Goal: Feedback & Contribution: Contribute content

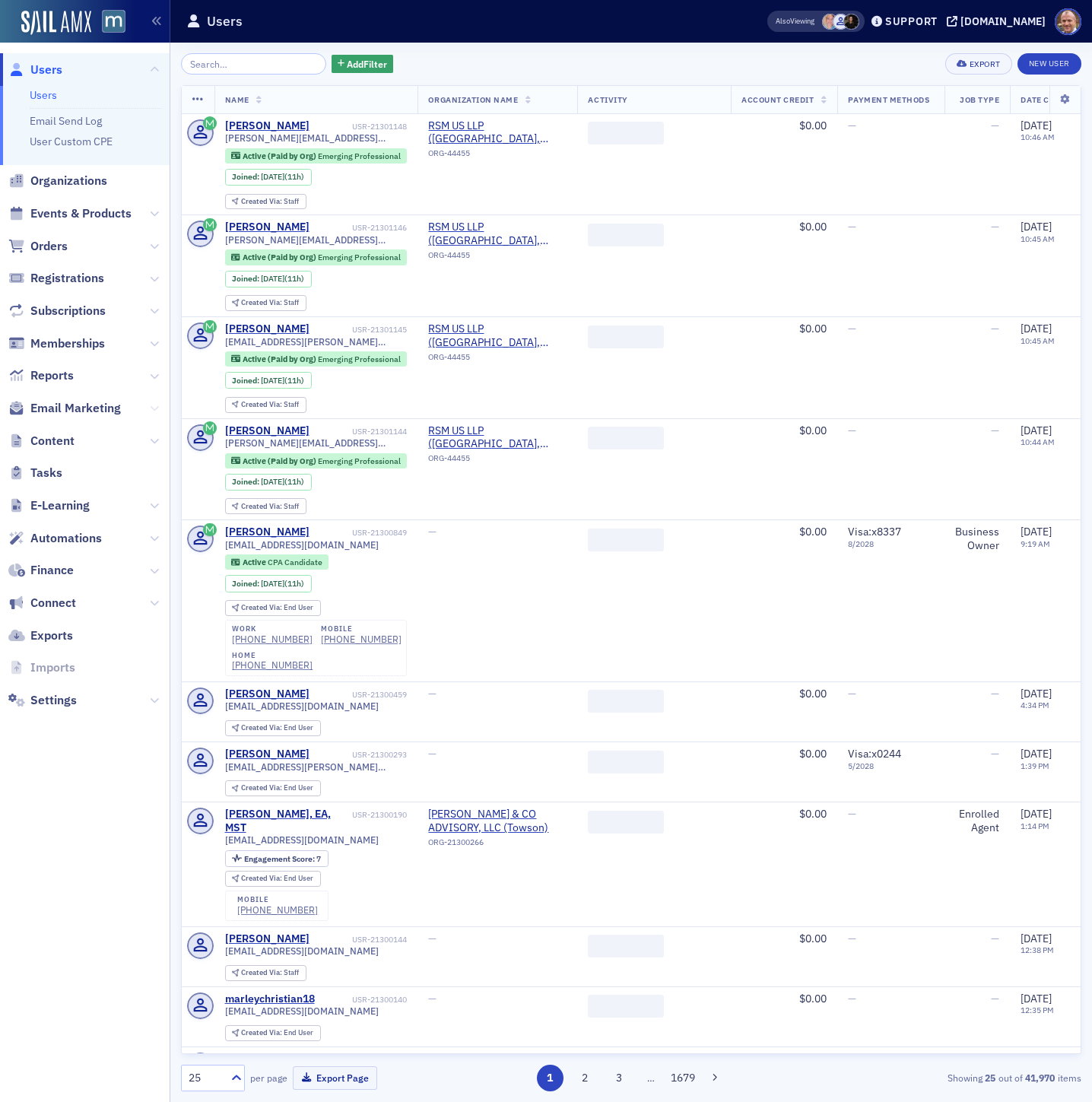
click at [154, 409] on icon at bounding box center [154, 409] width 9 height 9
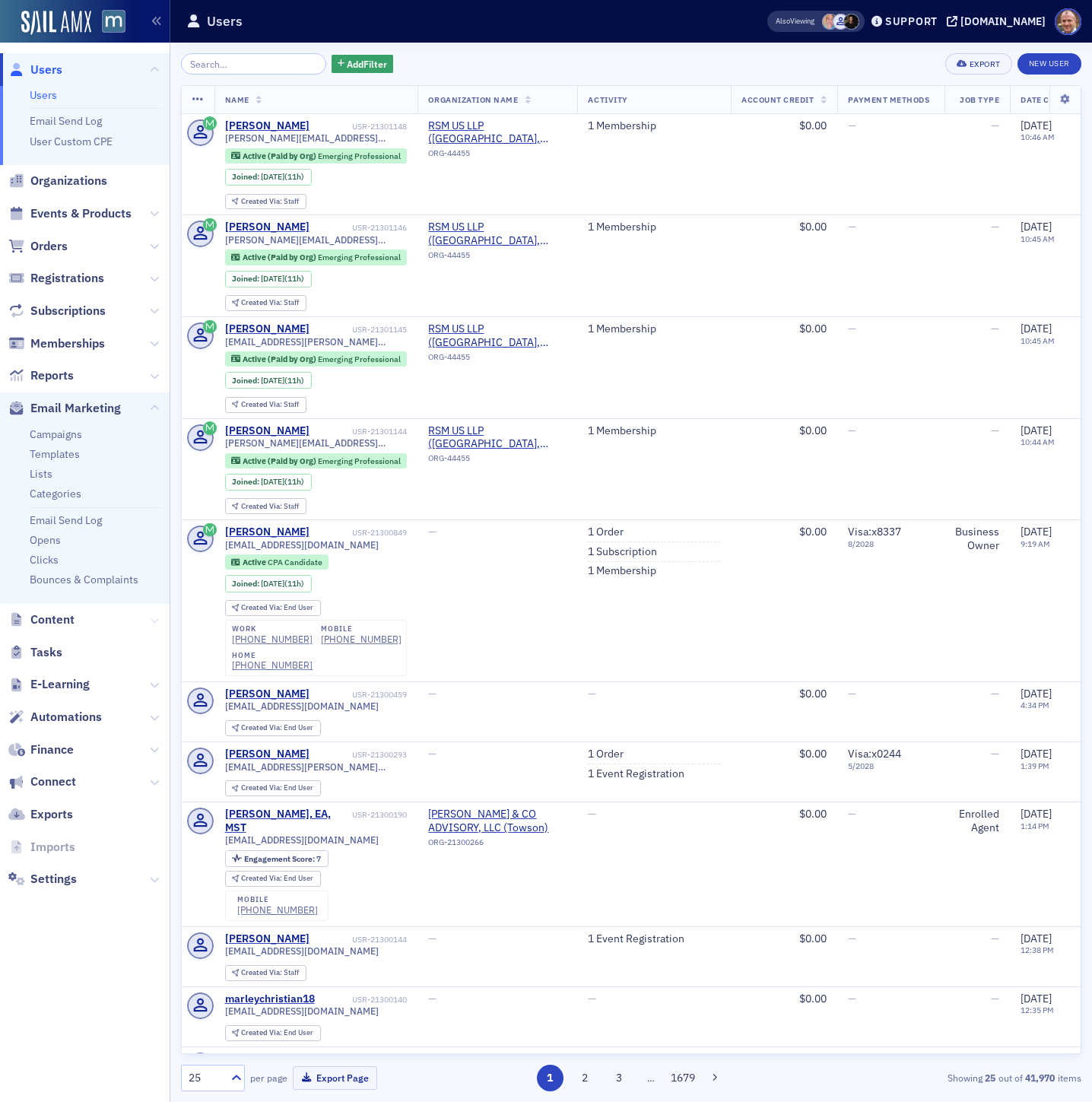
click at [152, 618] on icon at bounding box center [154, 620] width 9 height 9
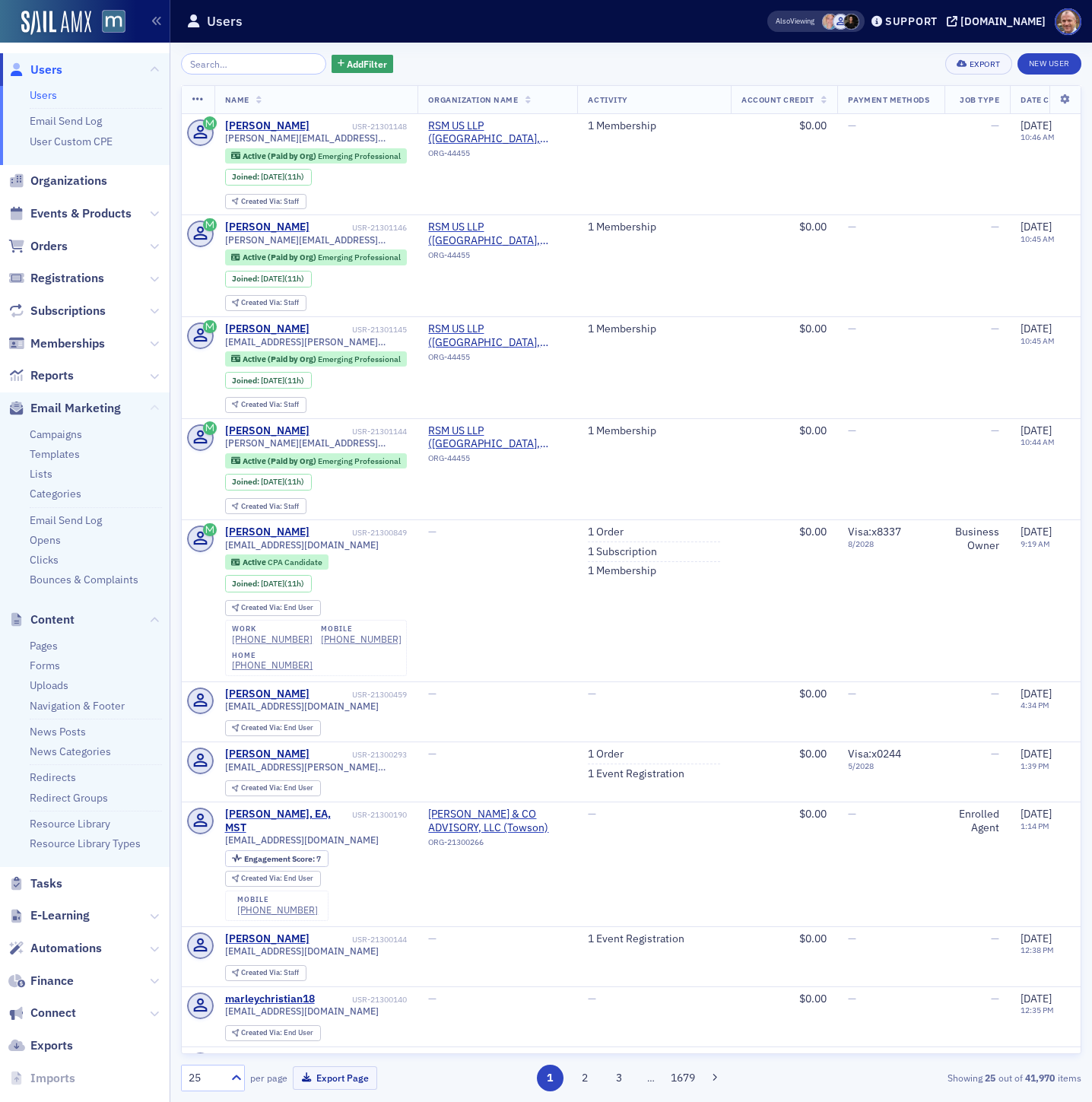
click at [151, 406] on icon at bounding box center [154, 409] width 9 height 9
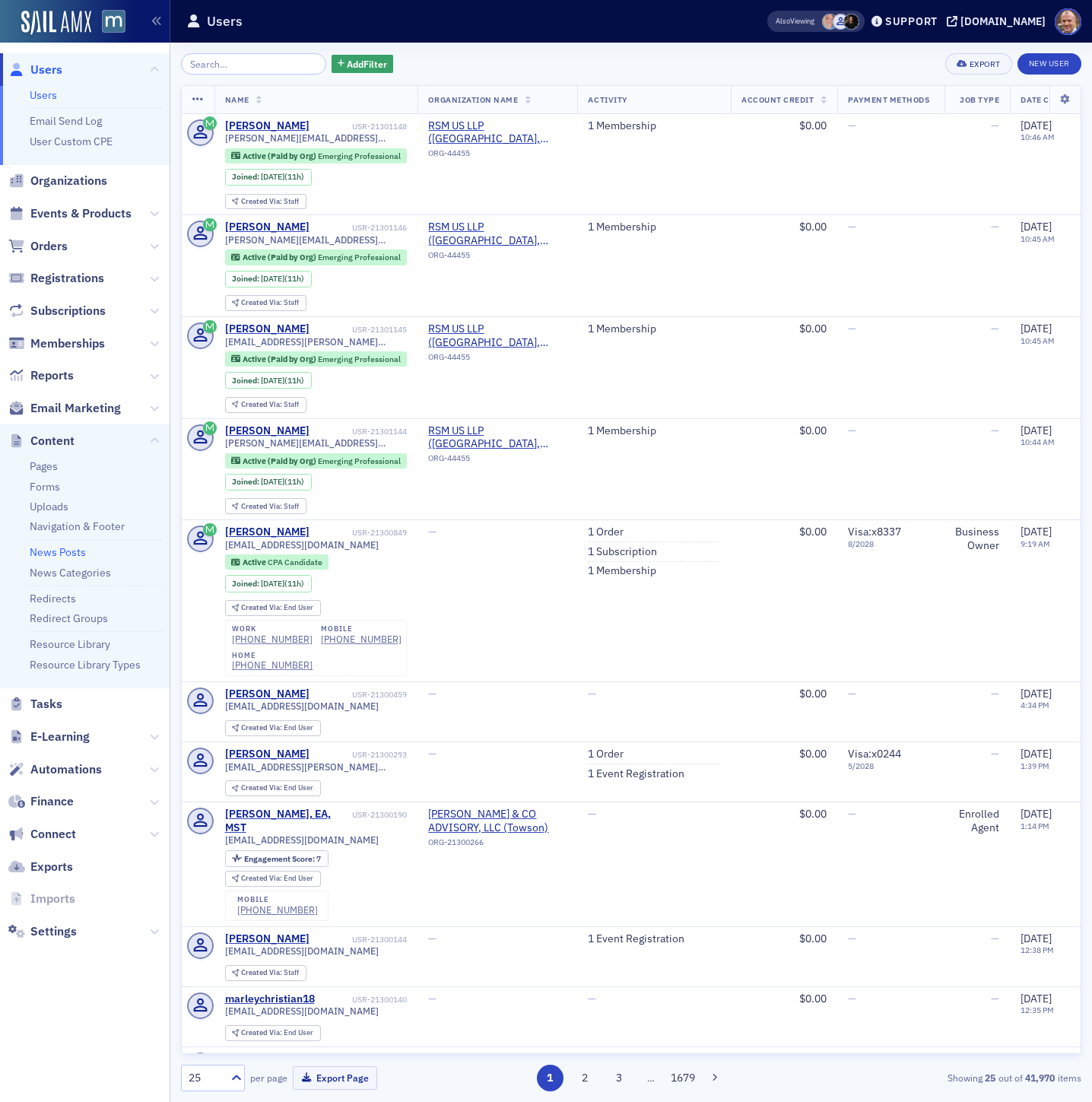
click at [62, 551] on link "News Posts" at bounding box center [58, 552] width 57 height 14
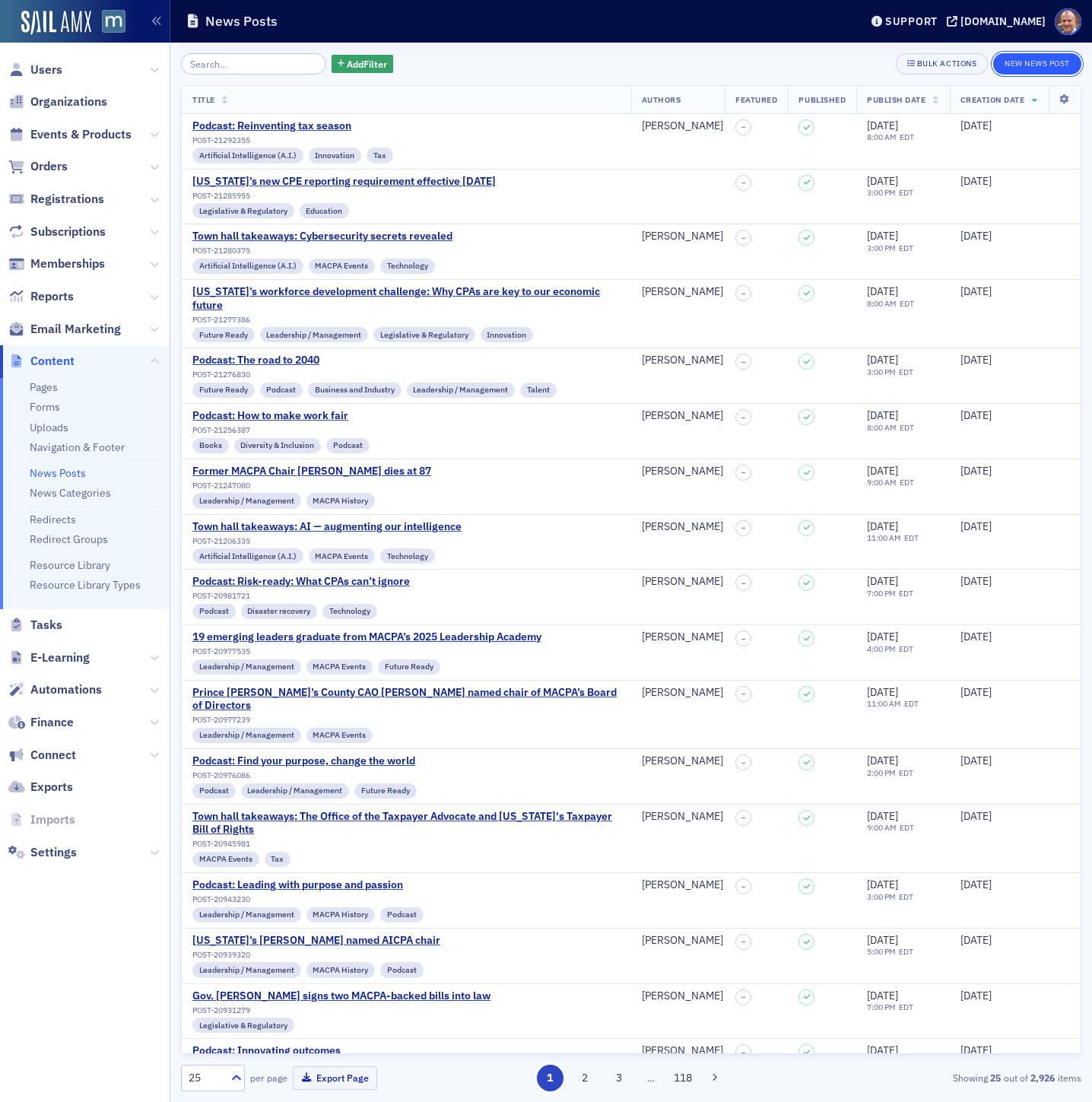
click at [1027, 57] on button "New News Post" at bounding box center [1037, 63] width 88 height 21
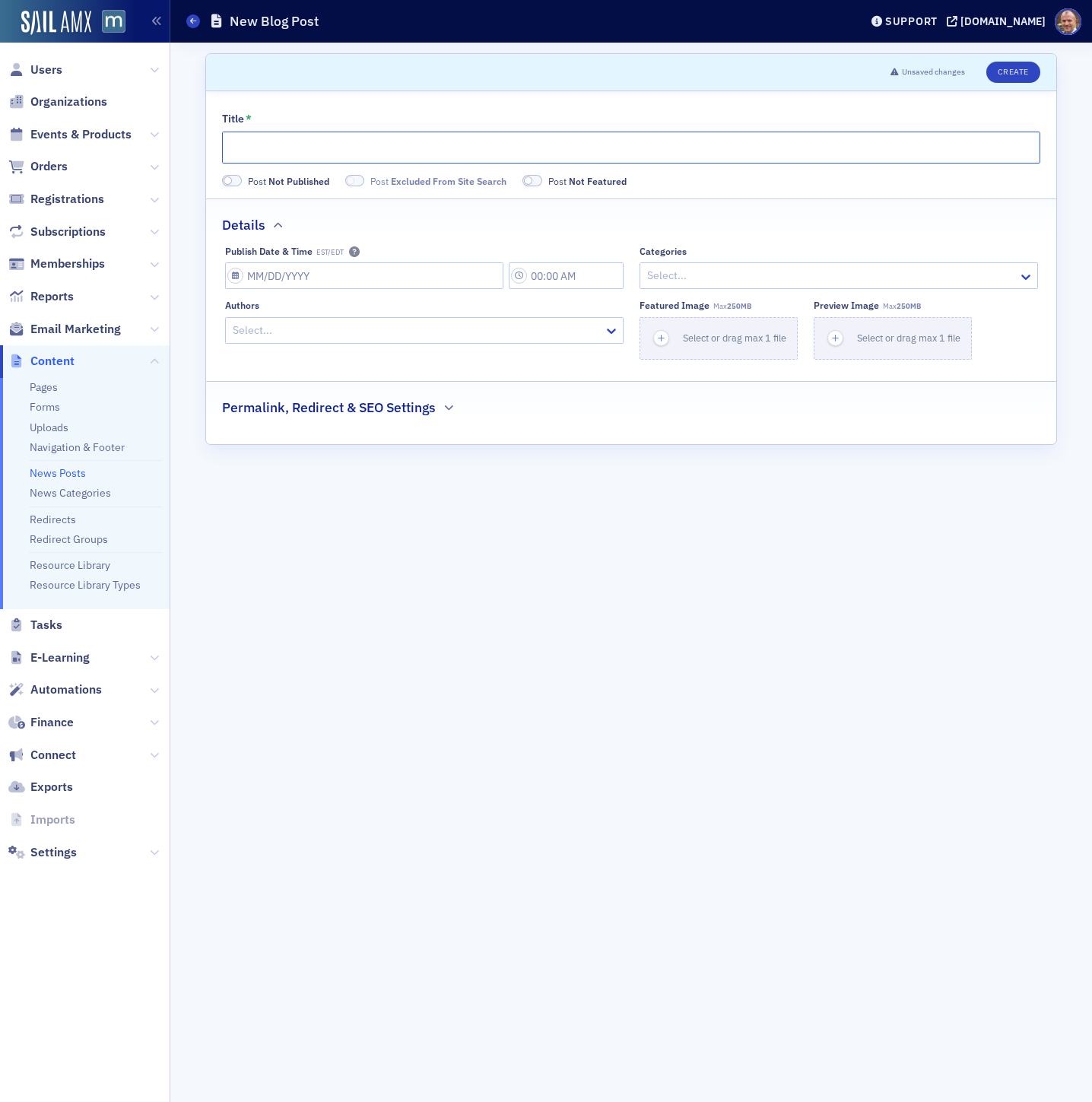
click at [439, 153] on input "Title *" at bounding box center [630, 147] width 818 height 32
type input "Town hall takeaways: Inside the economy"
click at [332, 277] on input "Publish Date & Time EST/EDT" at bounding box center [364, 276] width 278 height 26
select select "8"
select select "2025"
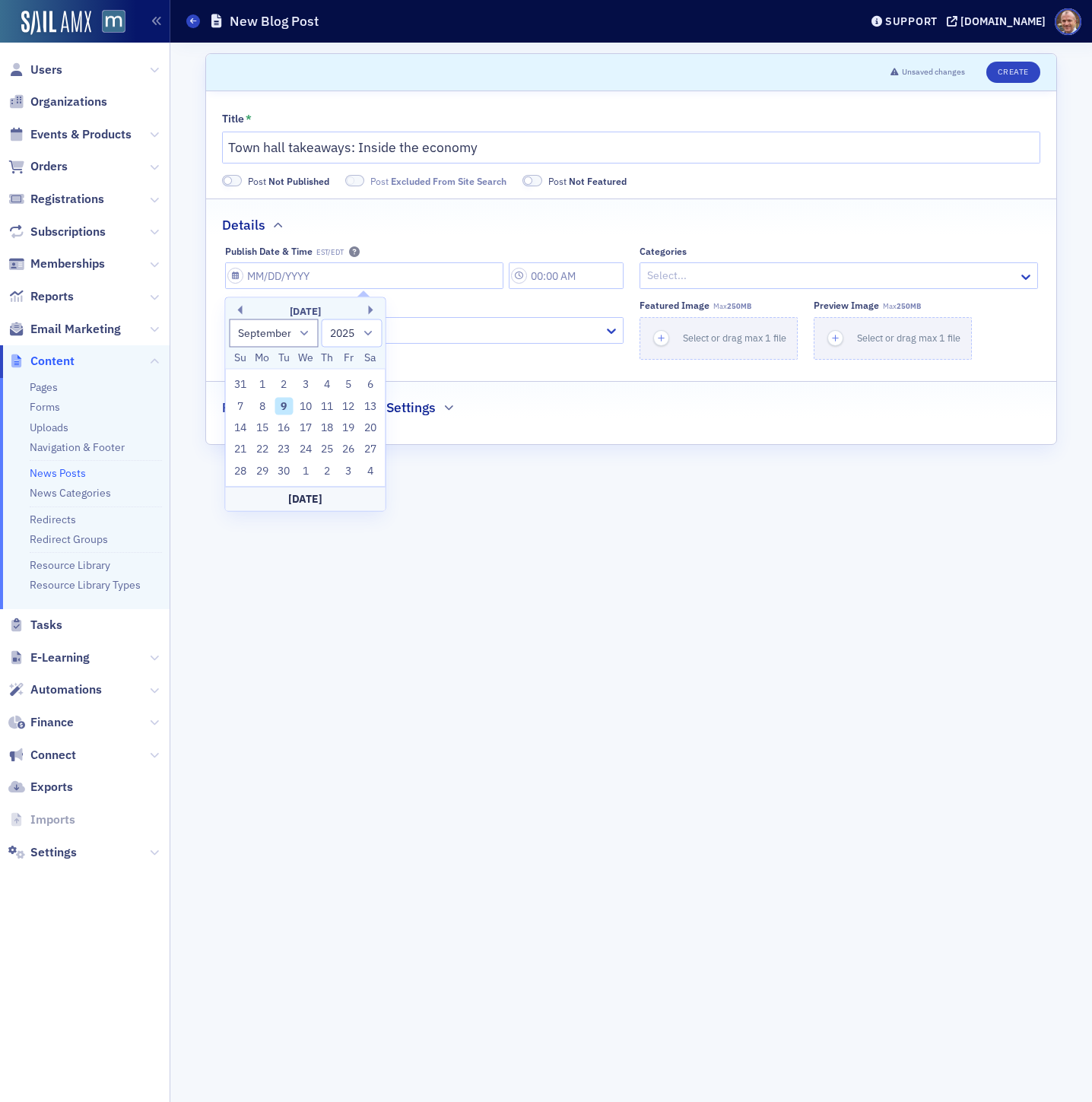
click at [285, 404] on div "9" at bounding box center [284, 406] width 18 height 18
type input "[DATE]"
type input "10:00 AM"
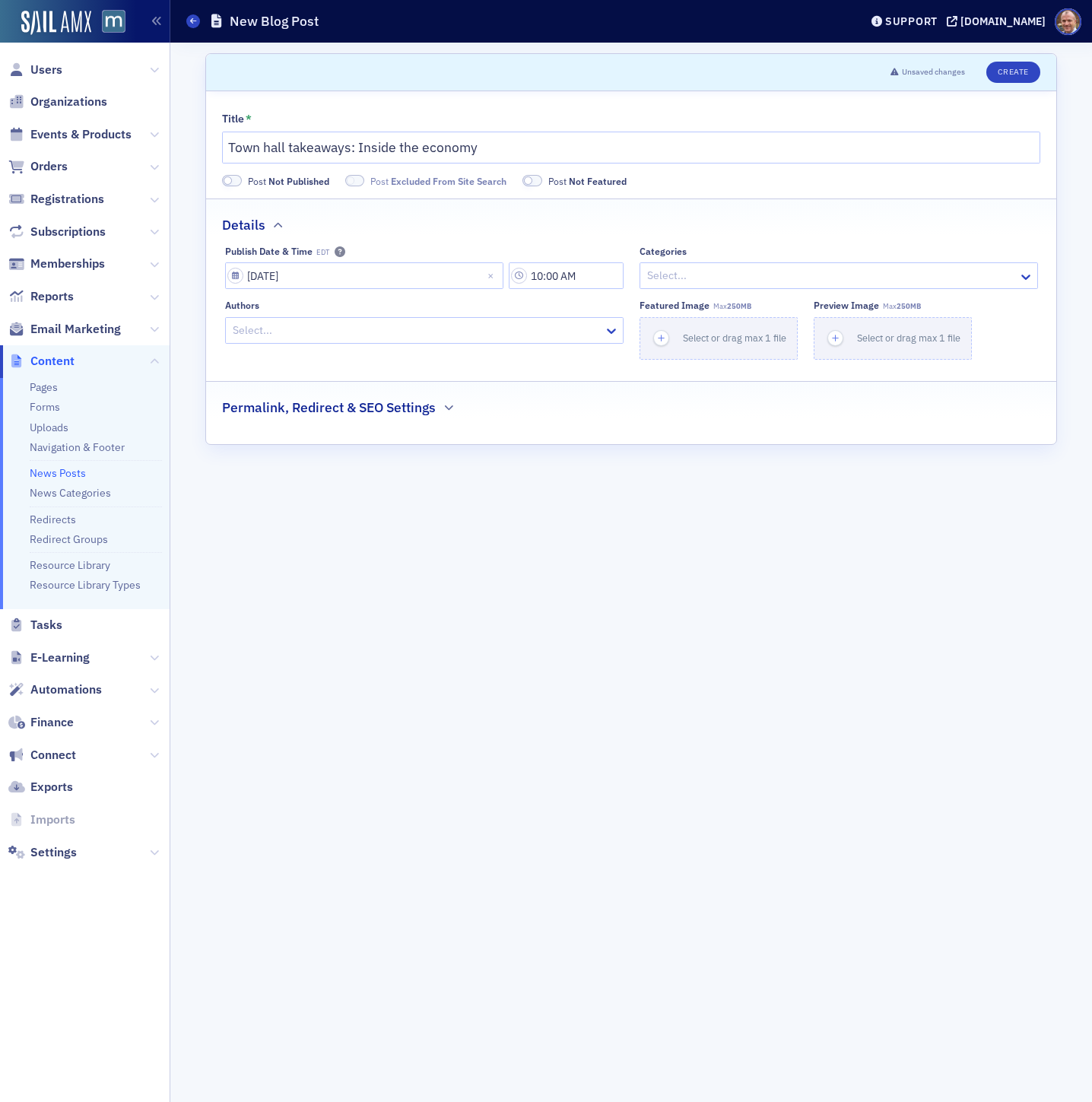
click at [724, 265] on div "Select..." at bounding box center [829, 276] width 378 height 22
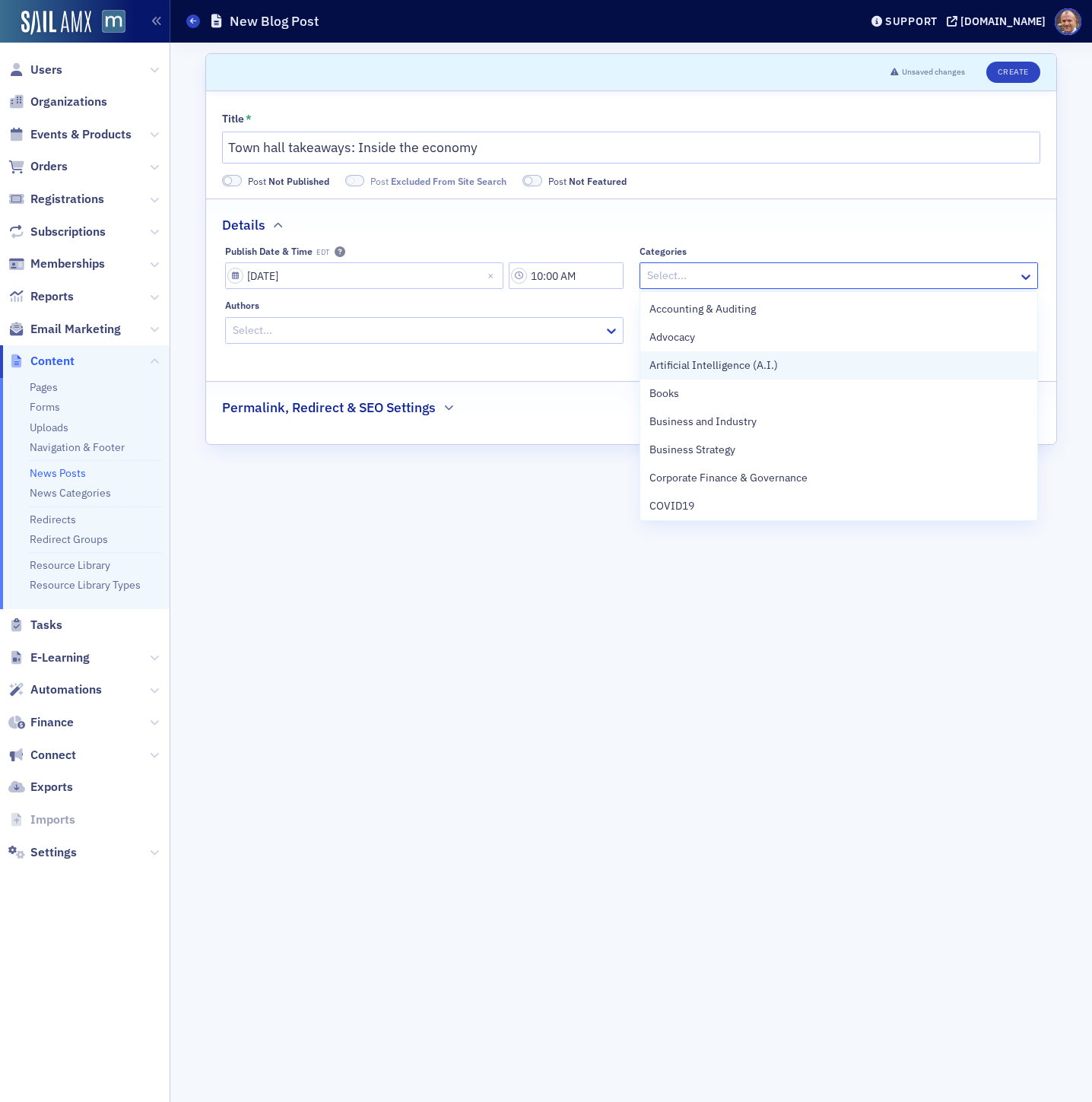
click at [731, 361] on span "Artificial Intelligence (A.I.)" at bounding box center [713, 366] width 129 height 16
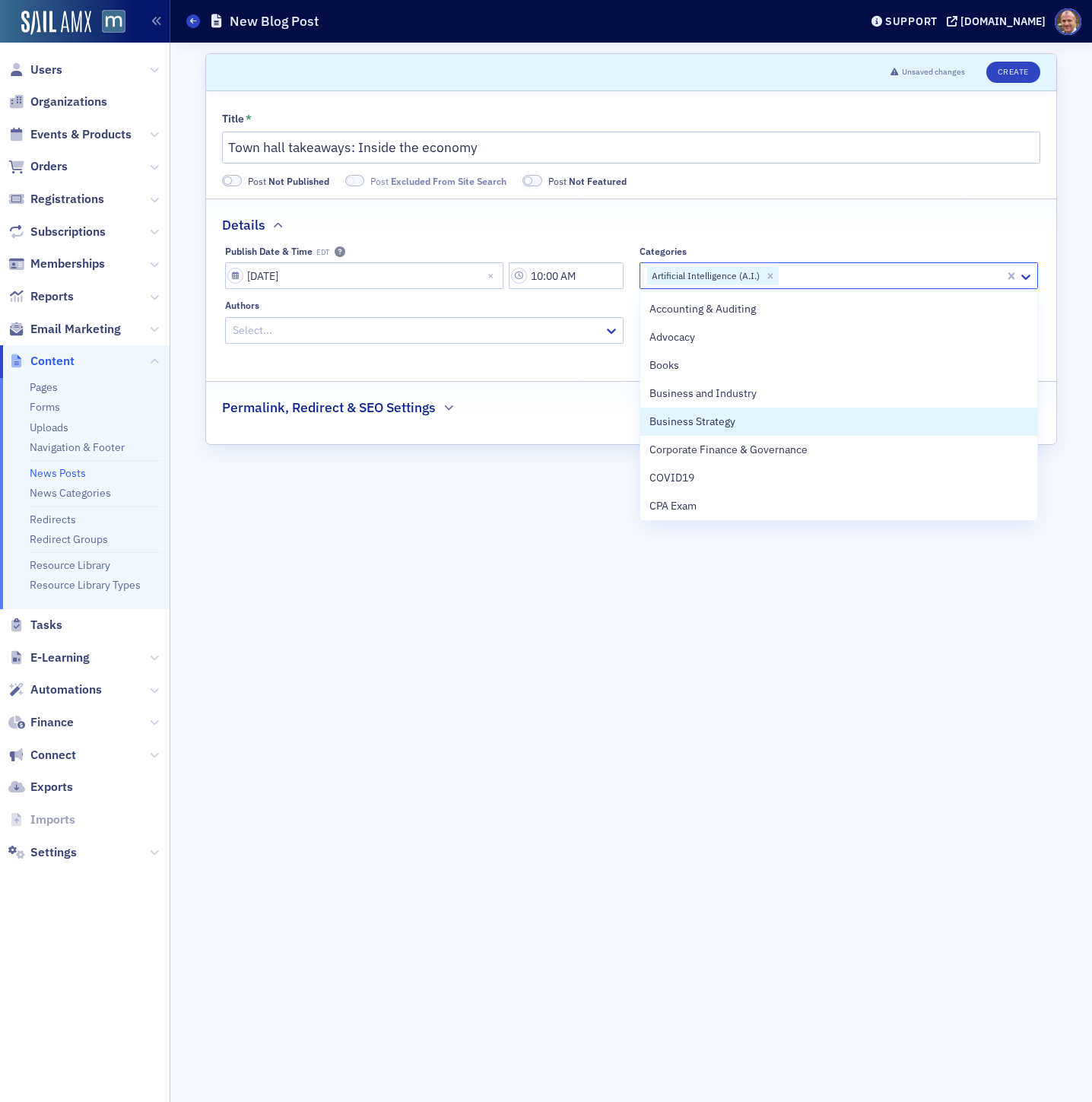
click at [733, 429] on span "Business Strategy" at bounding box center [692, 422] width 86 height 16
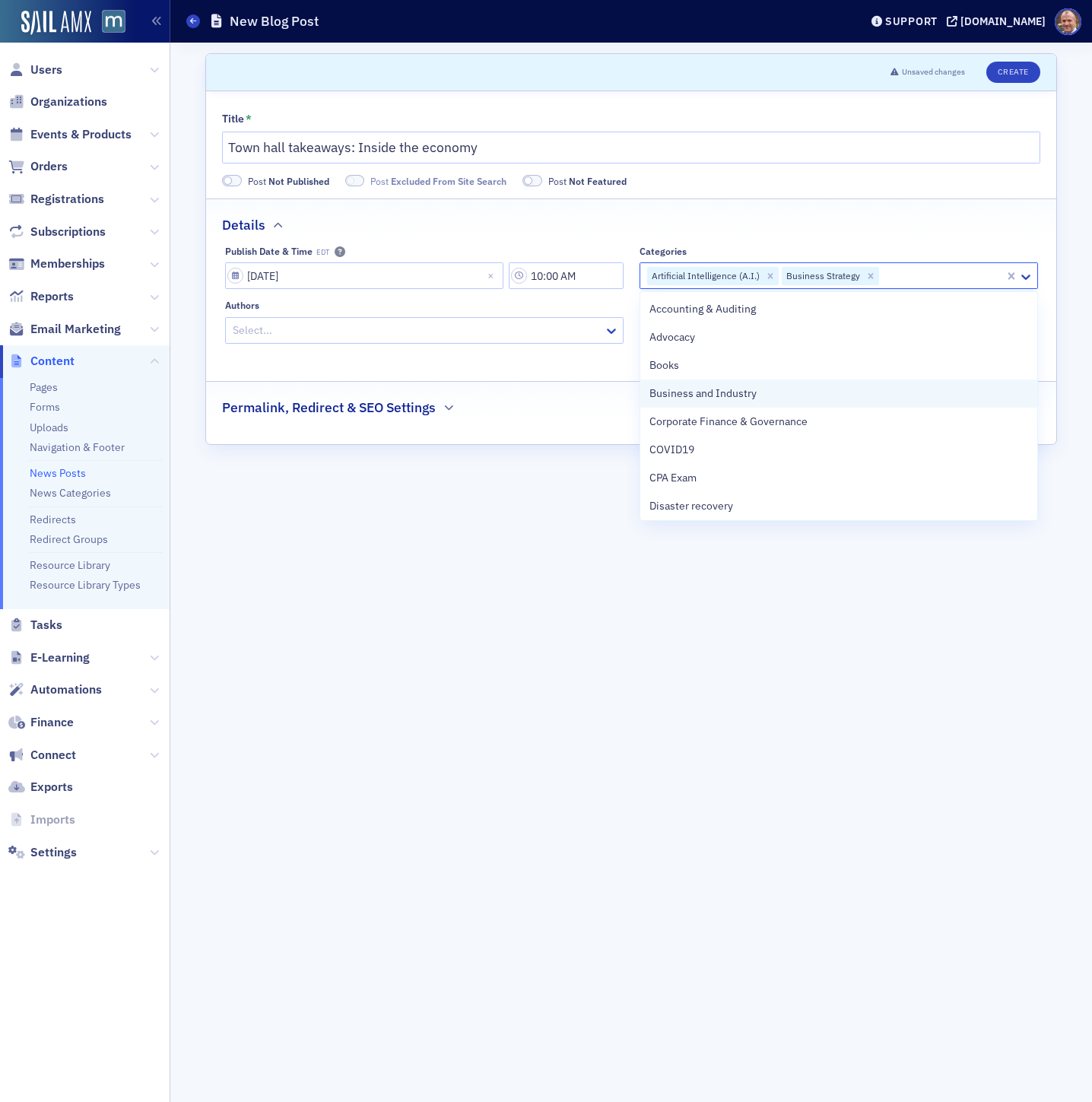
click at [734, 392] on span "Business and Industry" at bounding box center [703, 394] width 108 height 16
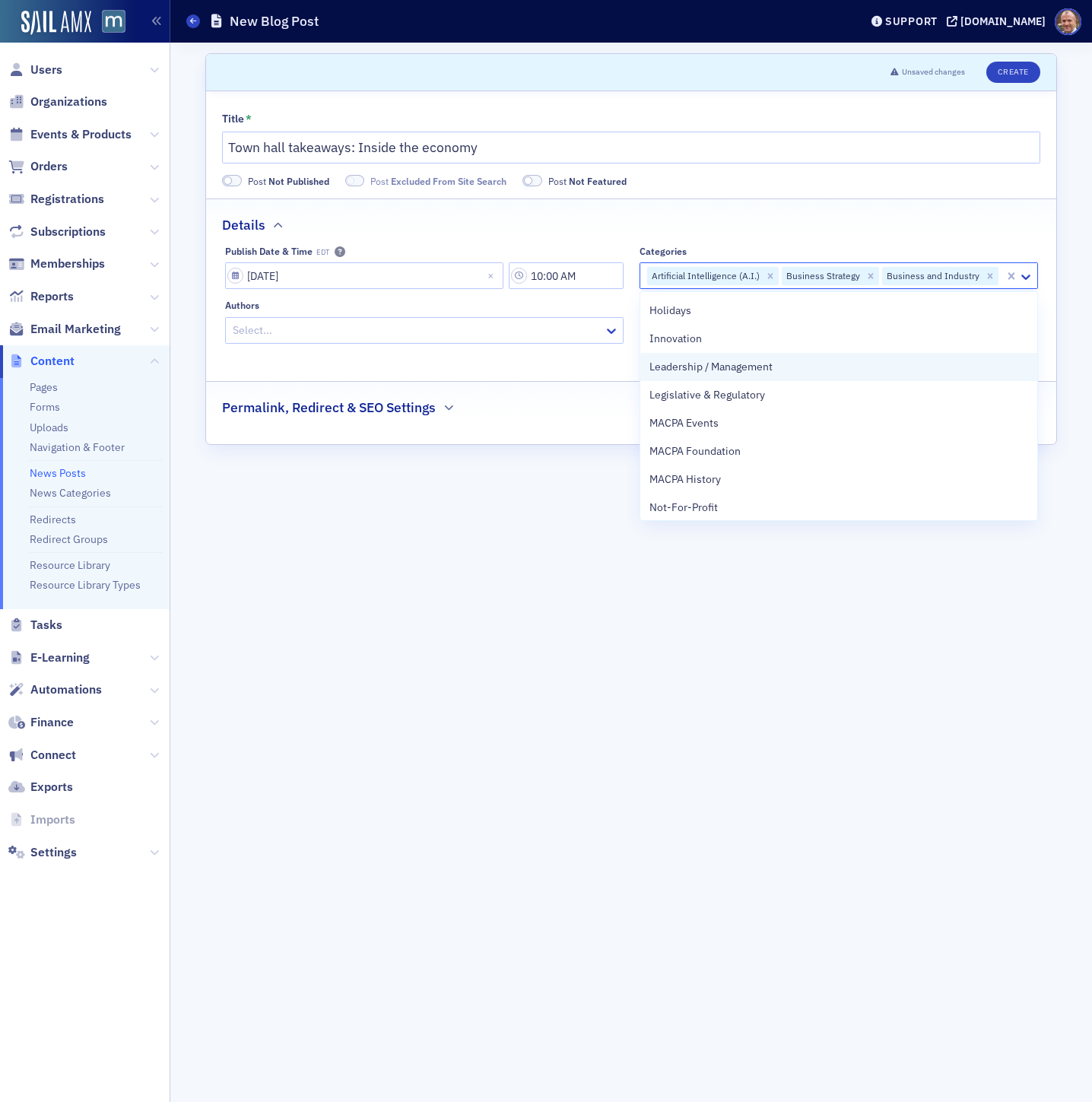
scroll to position [395, 0]
click at [705, 422] on span "MACPA Events" at bounding box center [684, 421] width 69 height 16
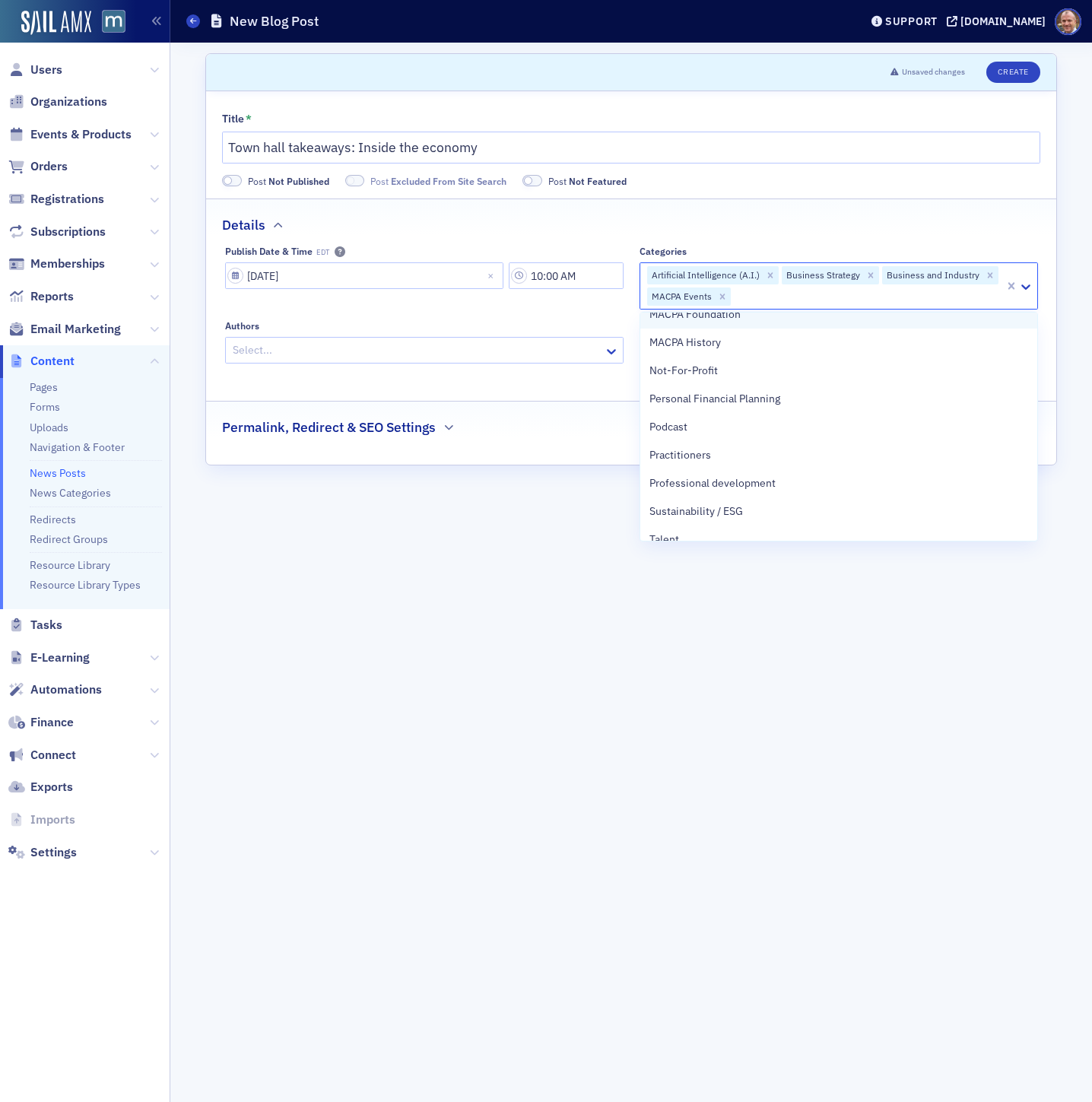
scroll to position [527, 0]
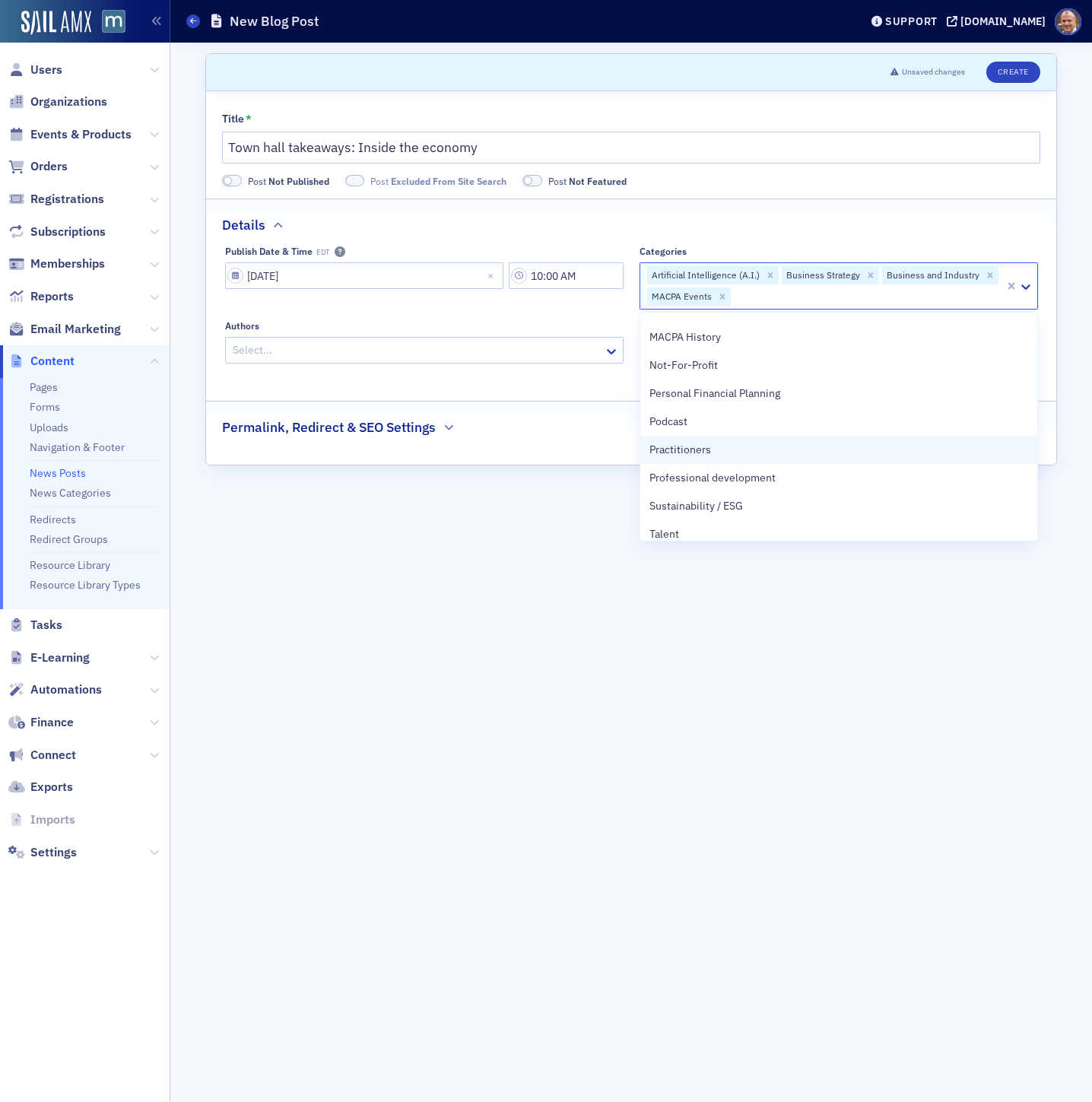
click at [740, 449] on div "Practitioners" at bounding box center [838, 450] width 379 height 16
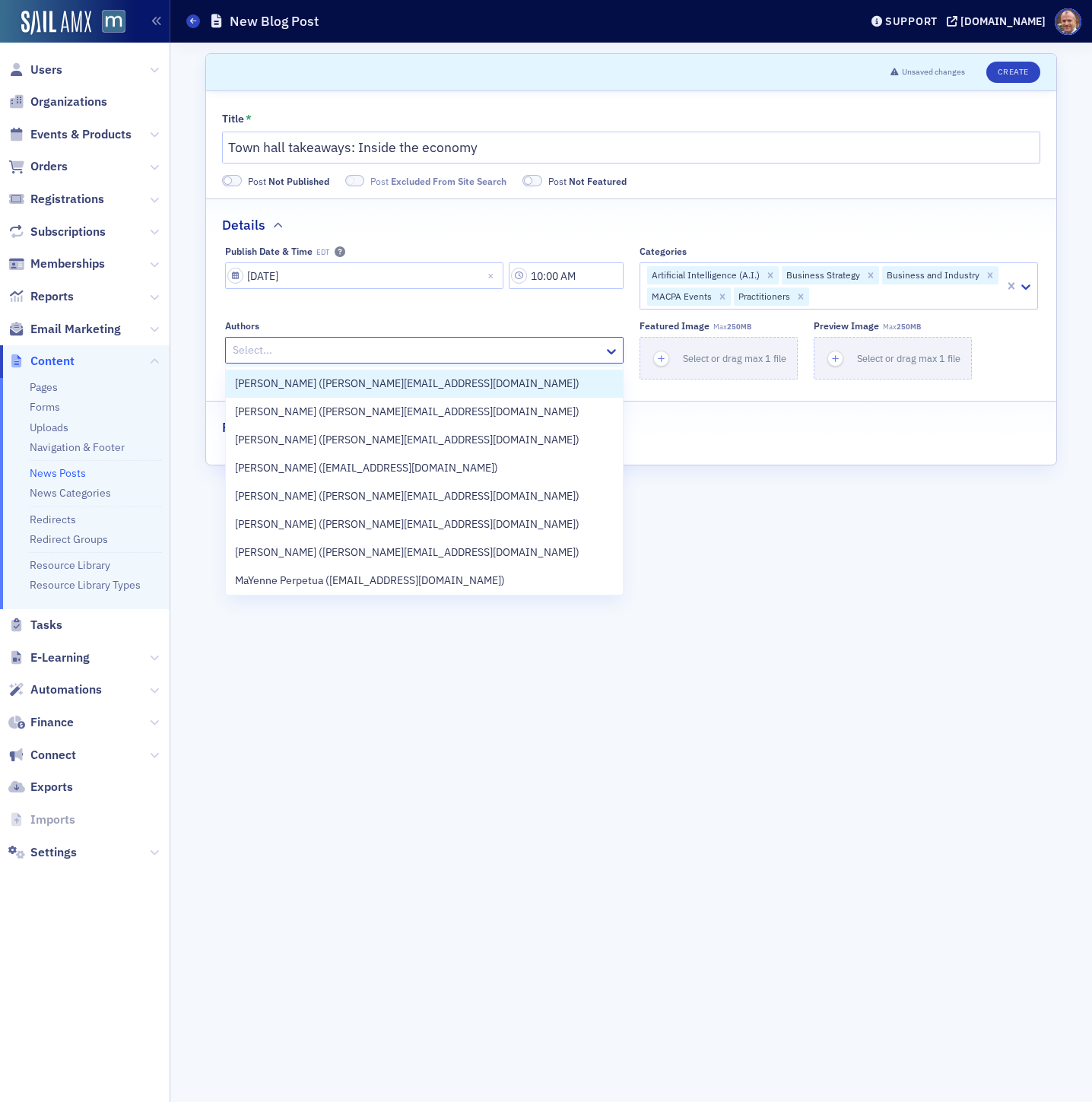
click at [515, 357] on div at bounding box center [416, 350] width 371 height 19
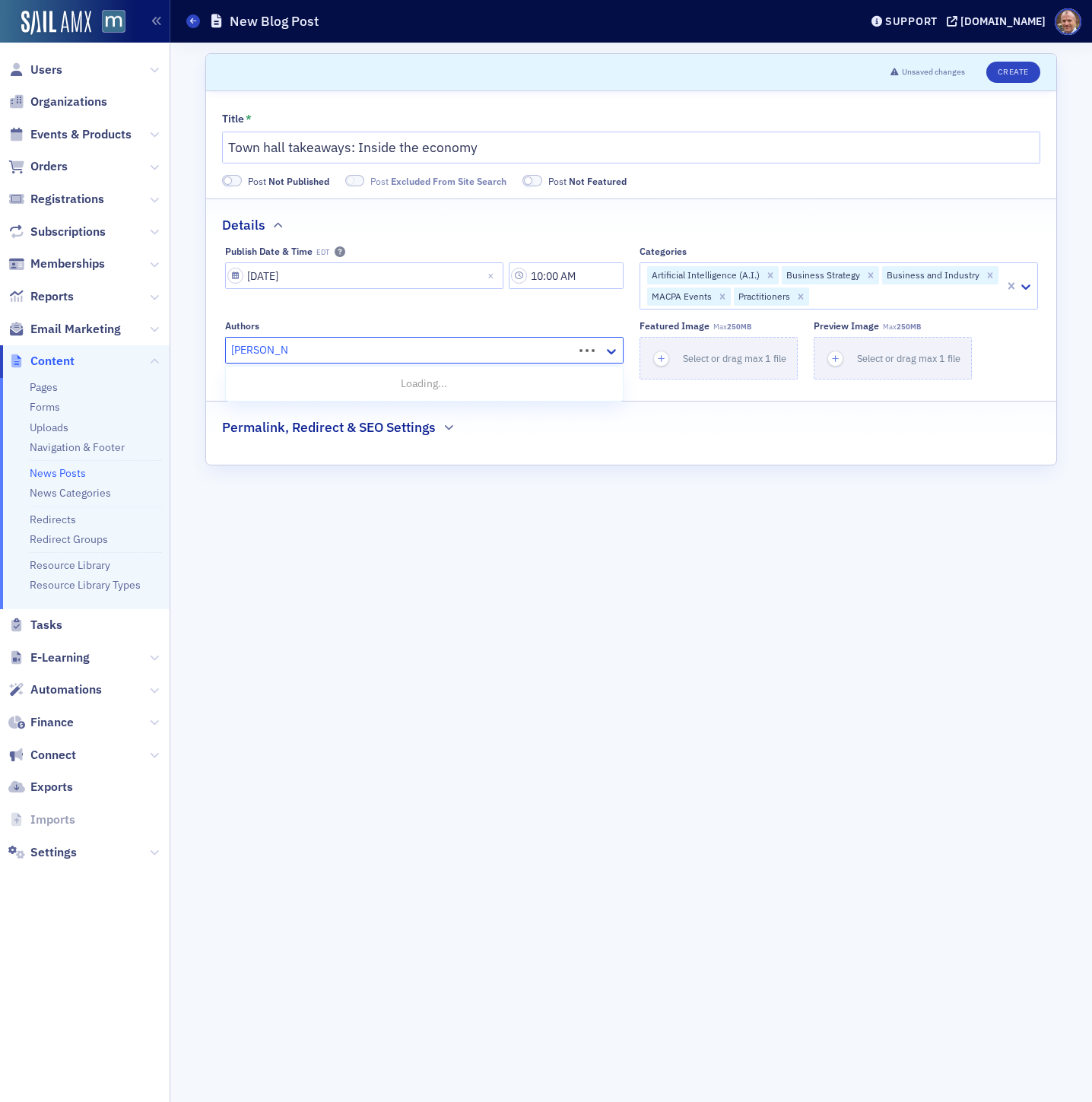
type input "[PERSON_NAME]"
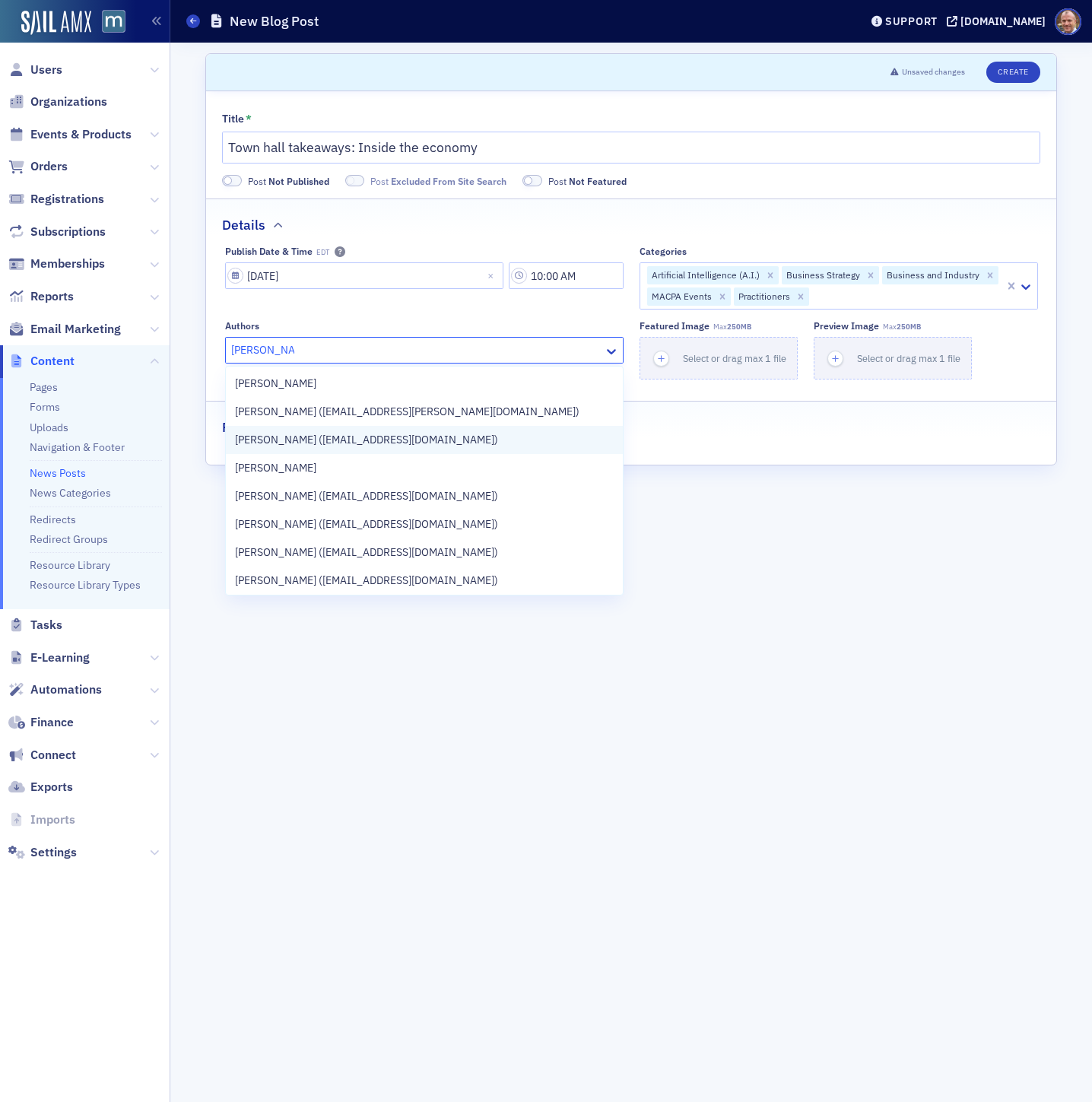
click at [363, 452] on div "[PERSON_NAME] ([EMAIL_ADDRESS][DOMAIN_NAME])" at bounding box center [424, 440] width 397 height 28
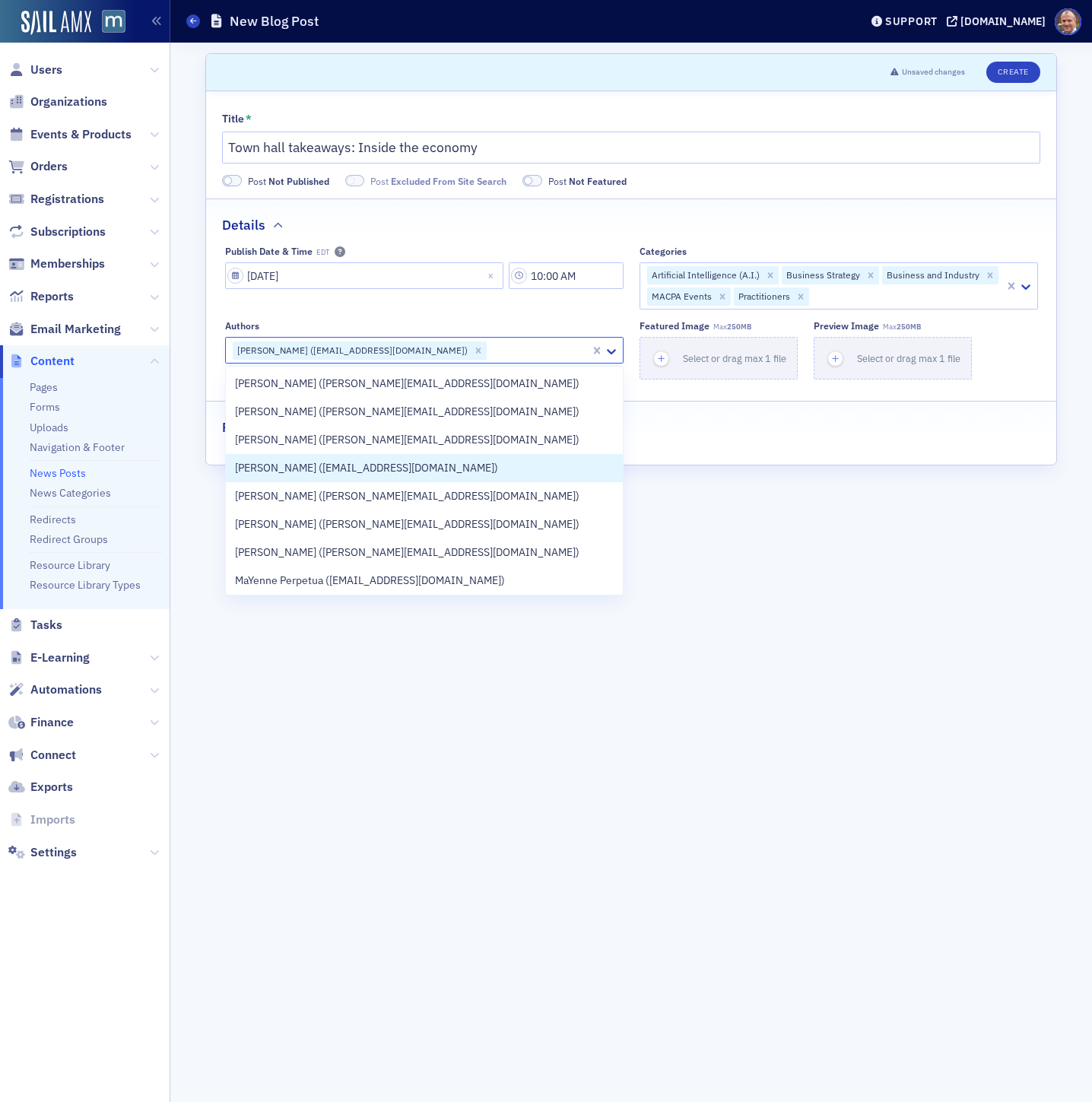
click at [700, 488] on form "Scroll to Unsaved changes Create Title * Town hall takeaways: Inside the econom…" at bounding box center [631, 572] width 852 height 1038
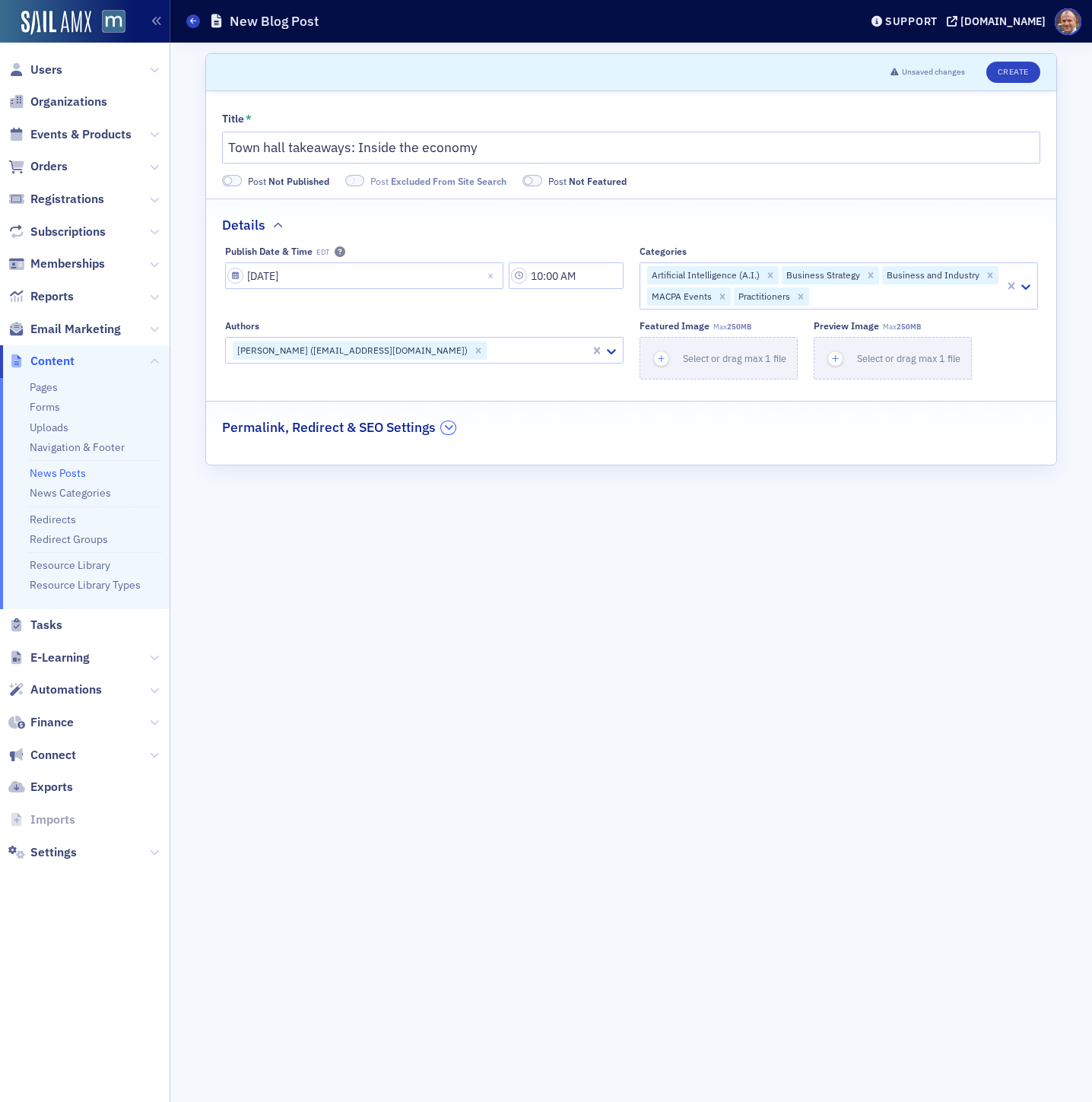
click at [452, 430] on icon "button" at bounding box center [449, 428] width 9 height 9
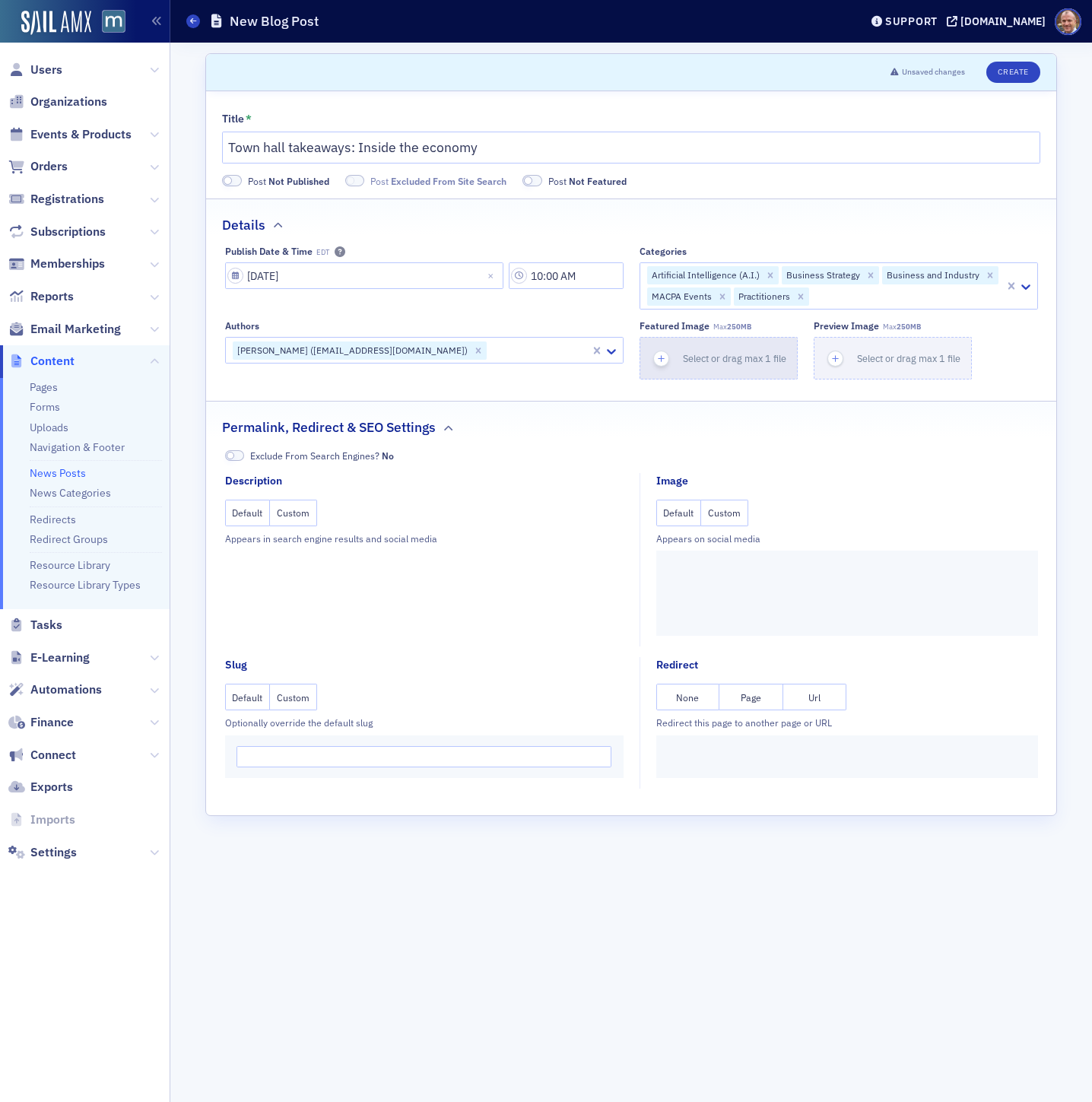
click at [713, 357] on span "Select or drag max 1 file" at bounding box center [734, 358] width 103 height 12
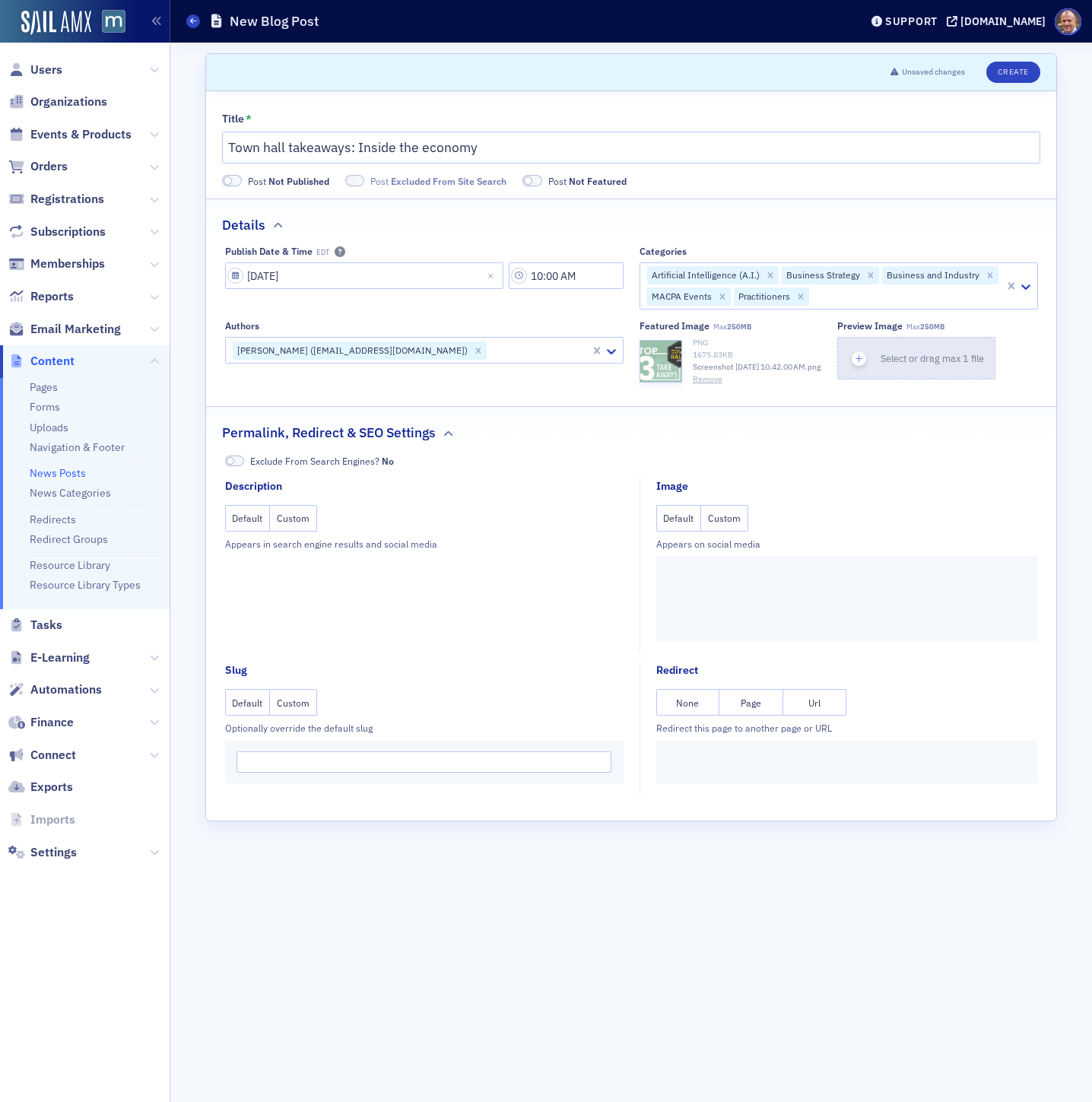
click at [867, 355] on icon "button" at bounding box center [859, 359] width 14 height 14
click at [728, 532] on button "Custom" at bounding box center [725, 518] width 47 height 26
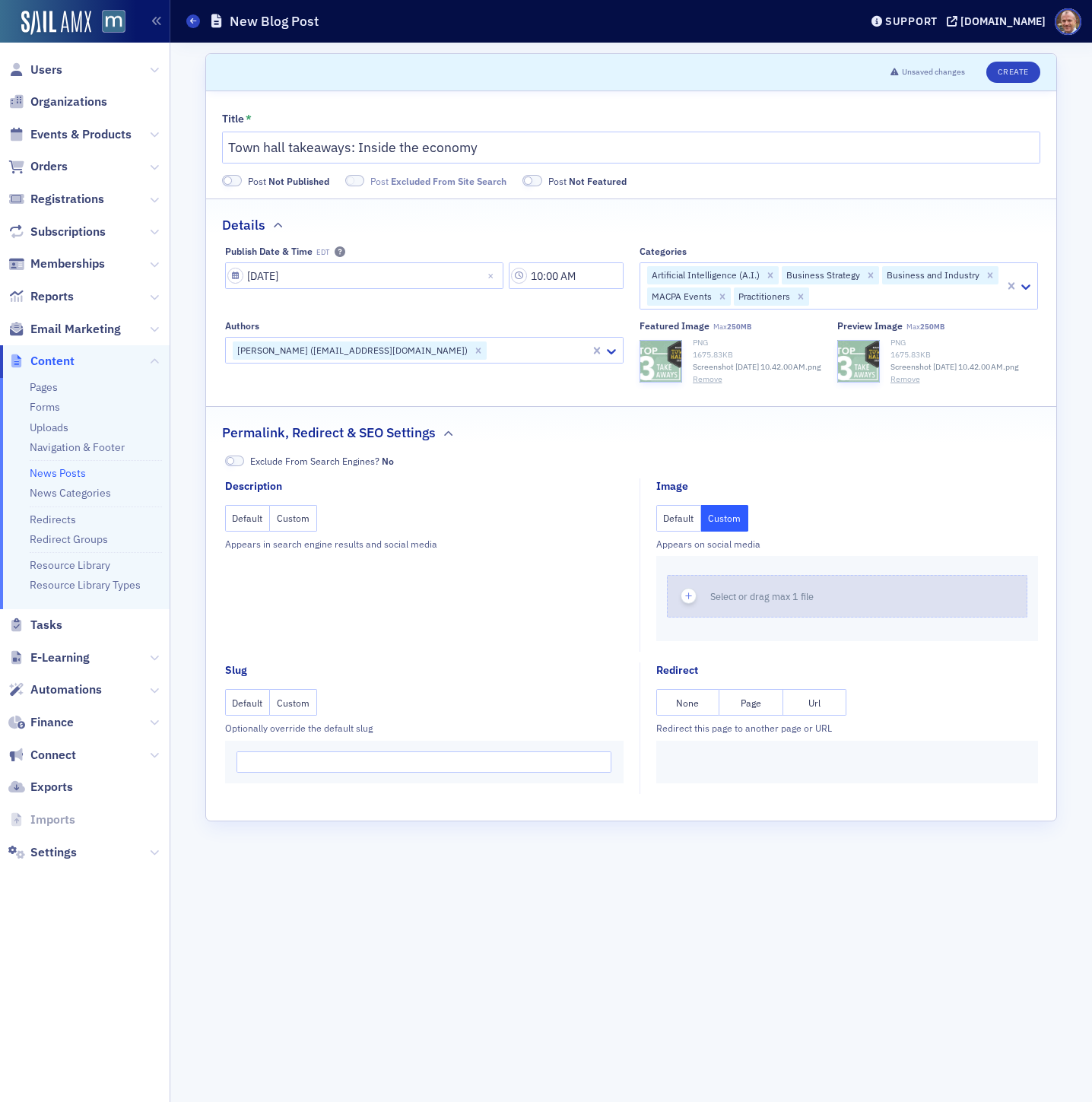
click at [689, 600] on use "button" at bounding box center [689, 597] width 7 height 7
click at [295, 530] on button "Custom" at bounding box center [294, 518] width 47 height 26
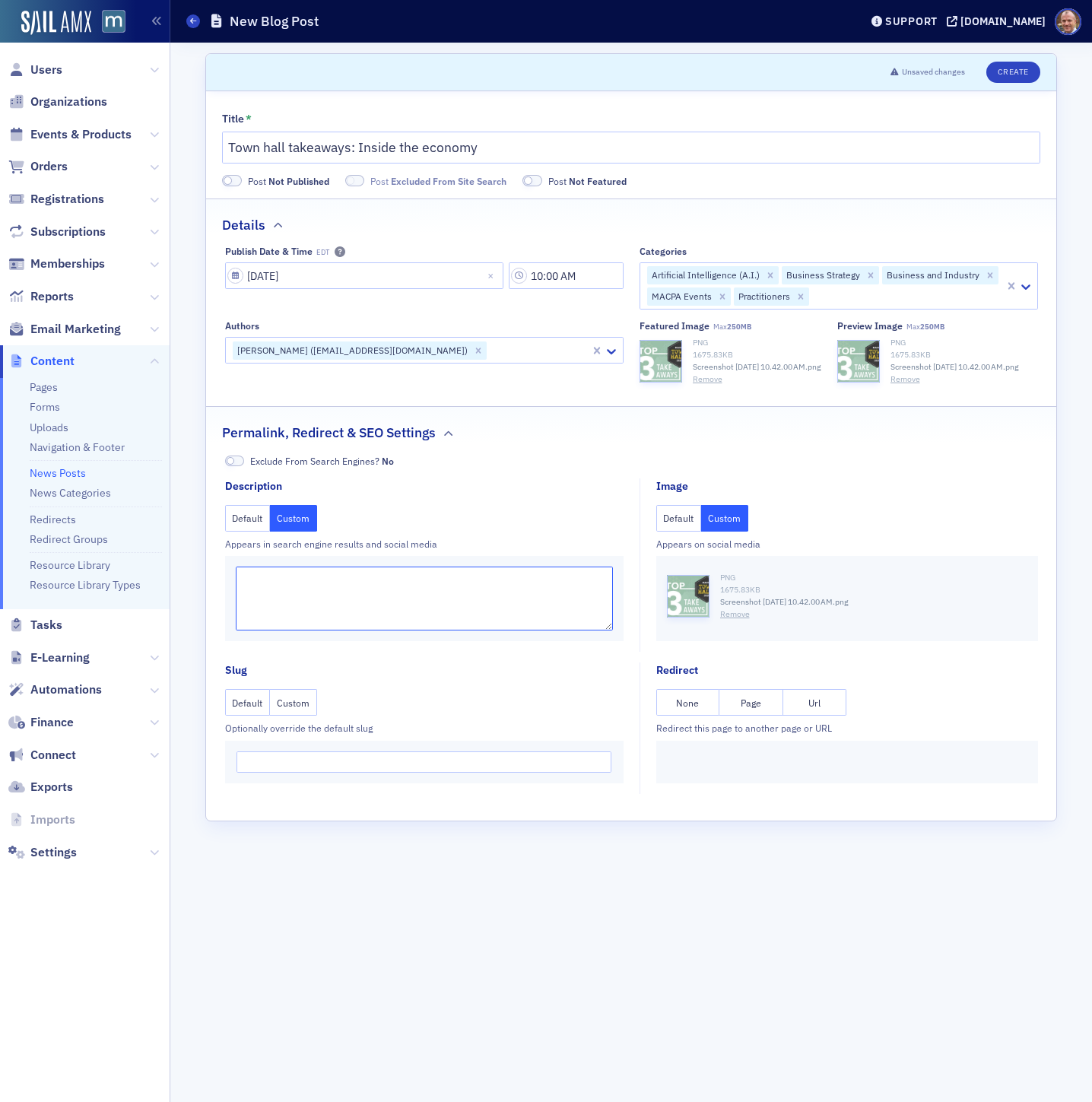
click at [295, 587] on textarea at bounding box center [425, 598] width 378 height 64
paste textarea "Ramp economist [PERSON_NAME] led a conversation during the MACPA's monthly town…"
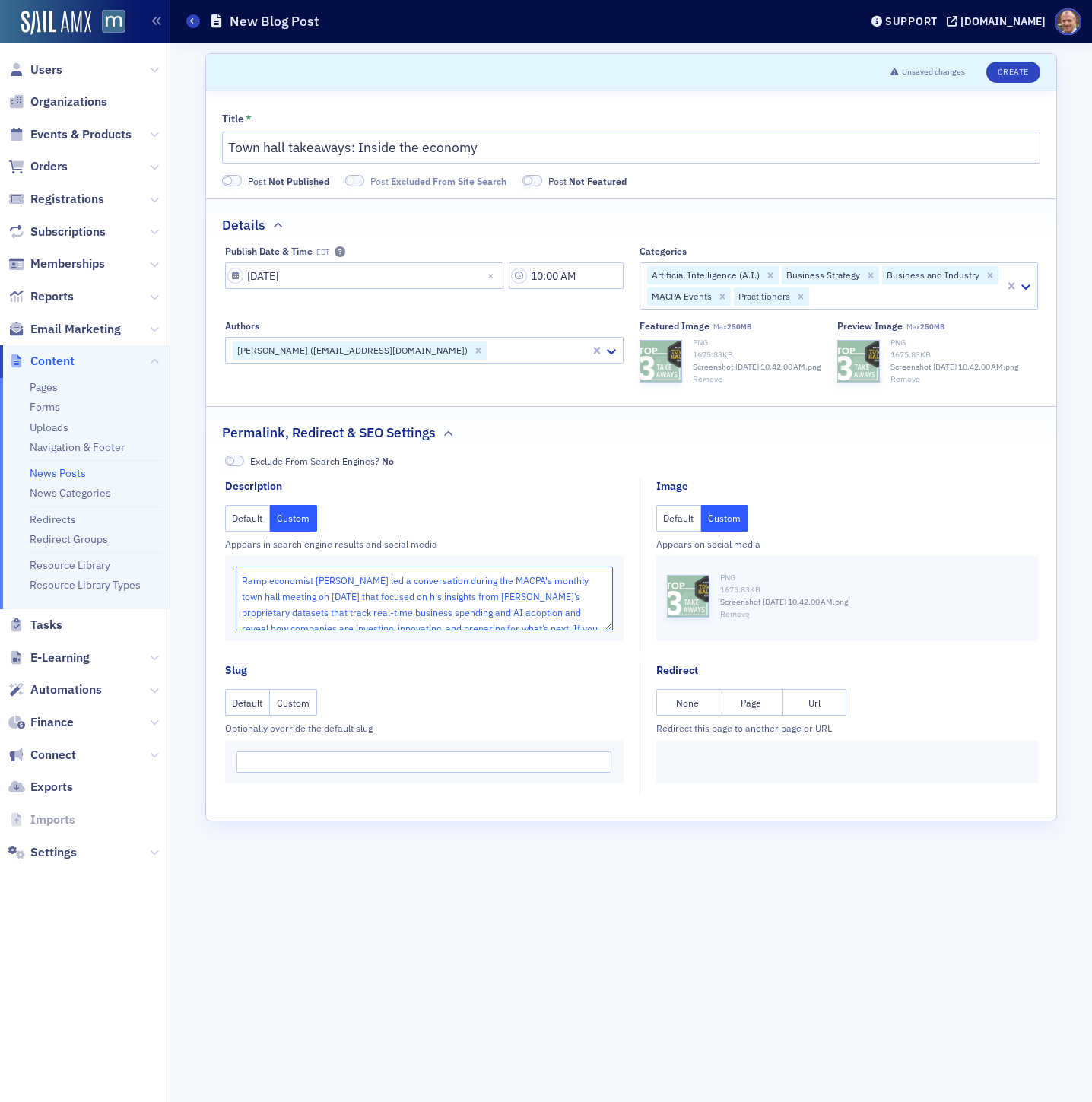
scroll to position [21, 0]
drag, startPoint x: 458, startPoint y: 622, endPoint x: 458, endPoint y: 639, distance: 17.0
click at [458, 630] on textarea "Ramp economist [PERSON_NAME] led a conversation during the MACPA's monthly town…" at bounding box center [425, 598] width 378 height 64
type textarea "Ramp economist [PERSON_NAME] led a conversation during the MACPA's monthly town…"
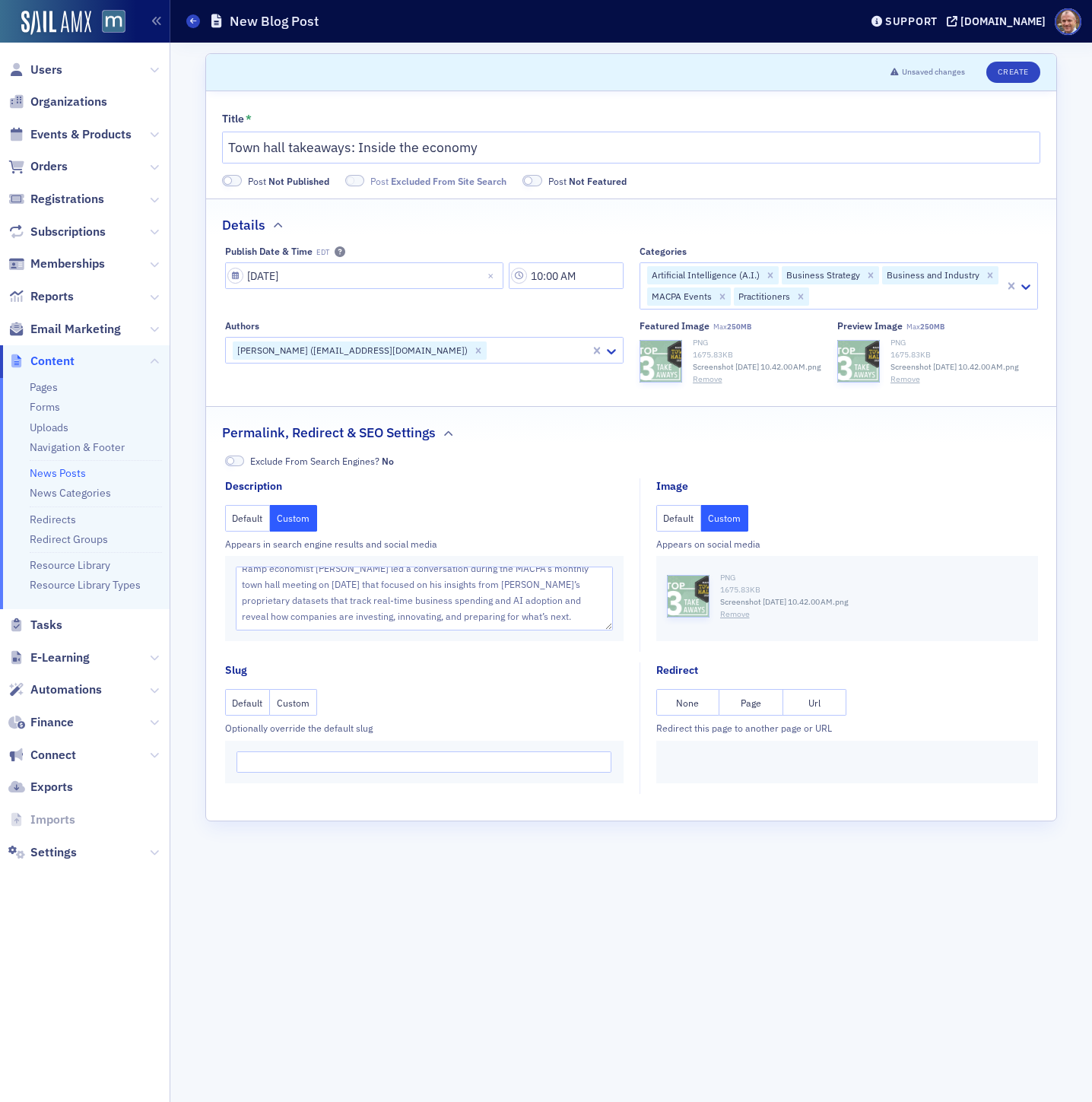
click at [855, 515] on fieldset "Image Default Custom Appears on social media PNG 1675.83 KB Screenshot [DATE] 1…" at bounding box center [843, 566] width 407 height 173
click at [1014, 74] on button "Create" at bounding box center [1014, 72] width 54 height 21
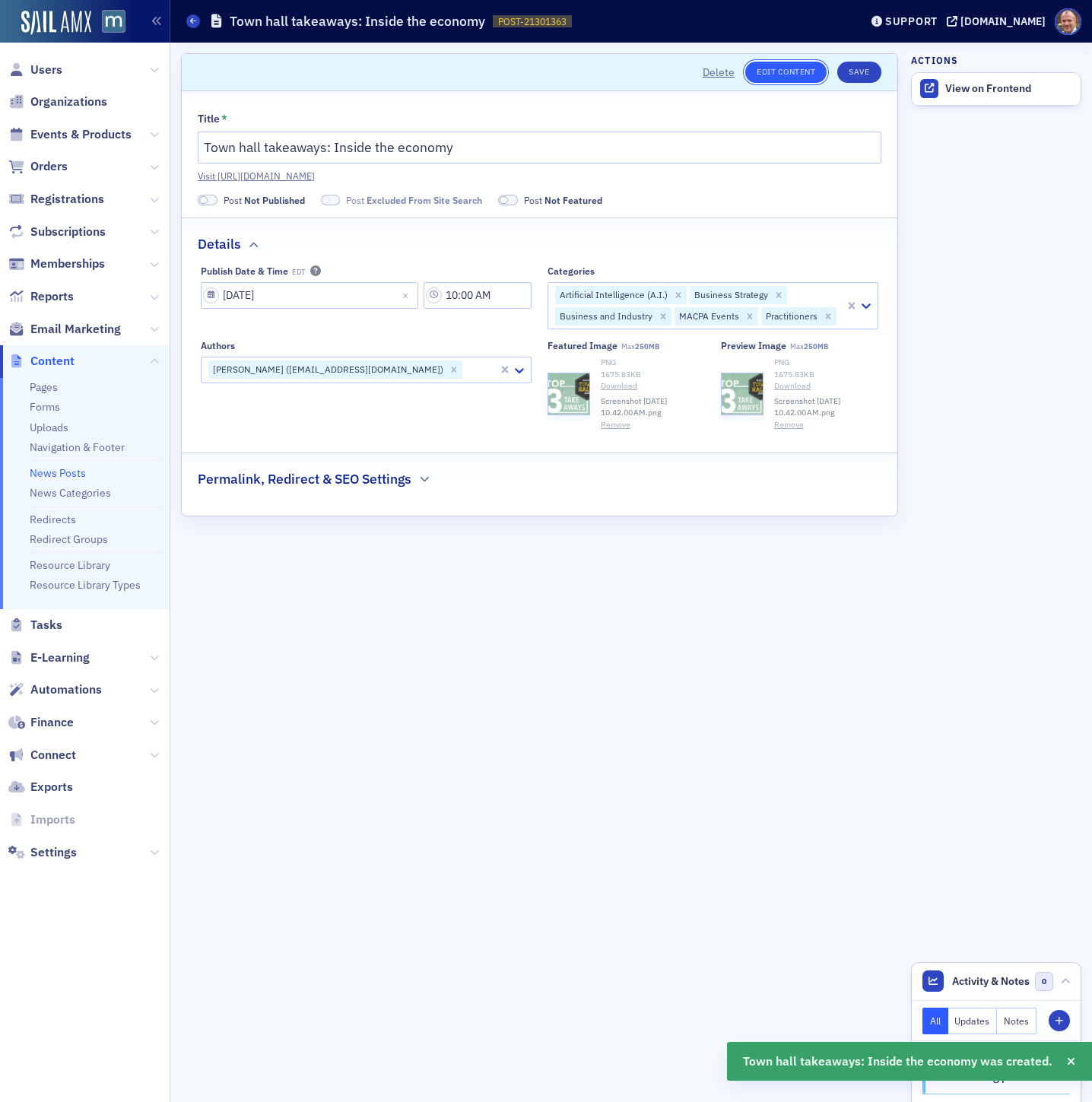
click at [789, 69] on link "Edit Content" at bounding box center [785, 72] width 81 height 21
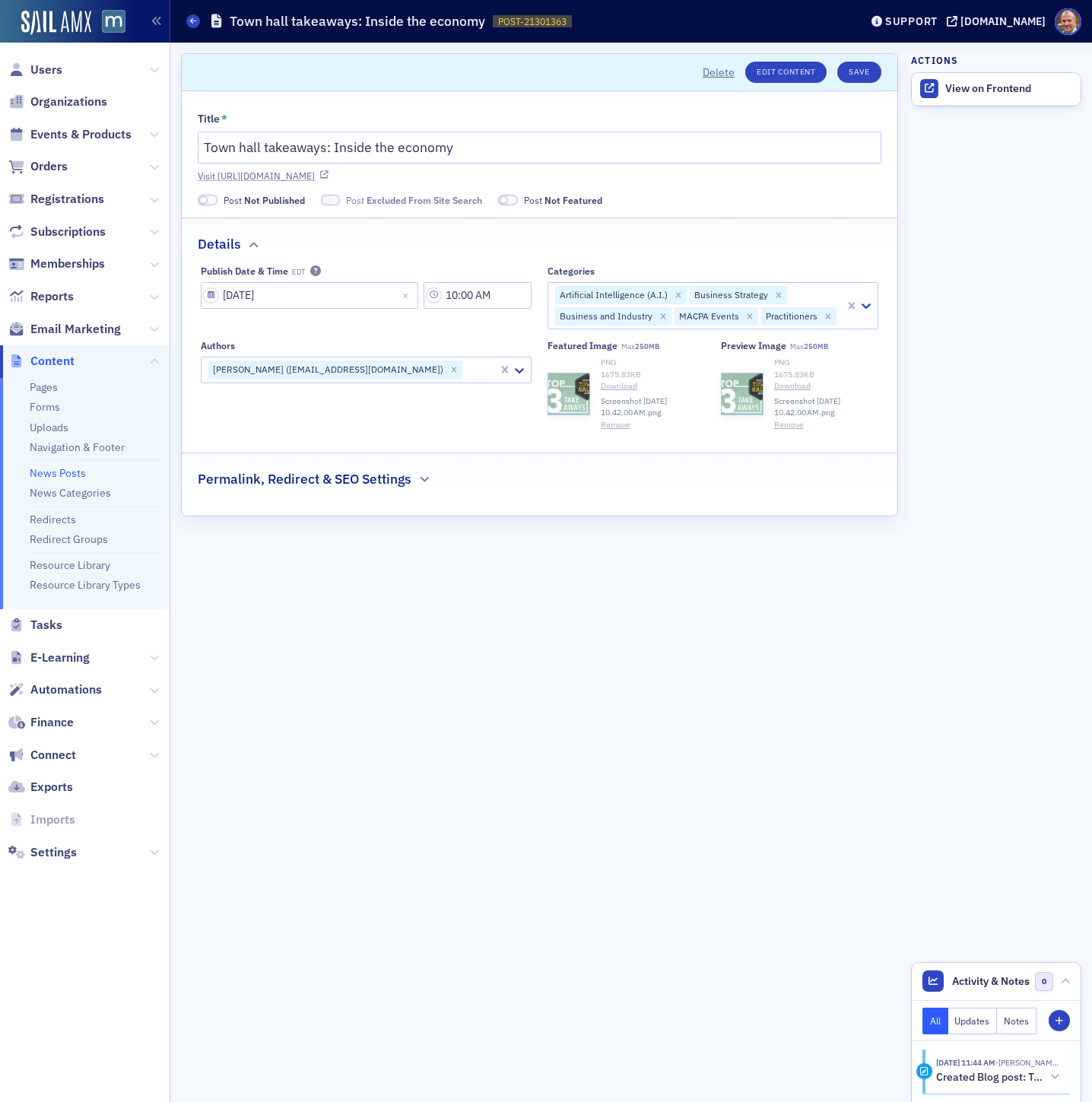
click at [561, 176] on link "Visit [URL][DOMAIN_NAME]" at bounding box center [540, 175] width 684 height 14
click at [859, 69] on button "Save" at bounding box center [859, 72] width 44 height 21
